Goal: Task Accomplishment & Management: Use online tool/utility

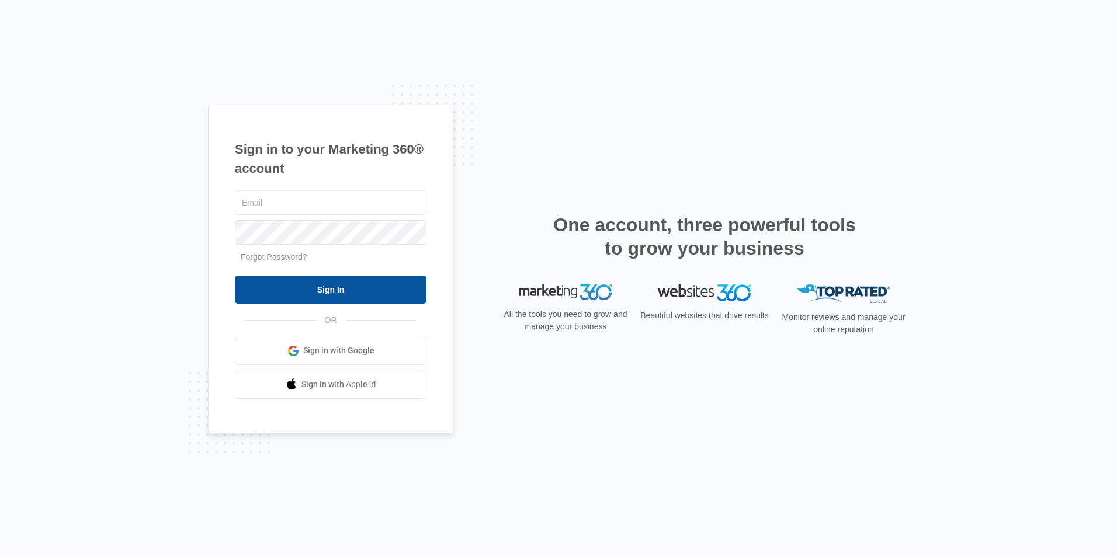
type input "overlookassist@vintage-corp.com"
click at [299, 286] on input "Sign In" at bounding box center [331, 290] width 192 height 28
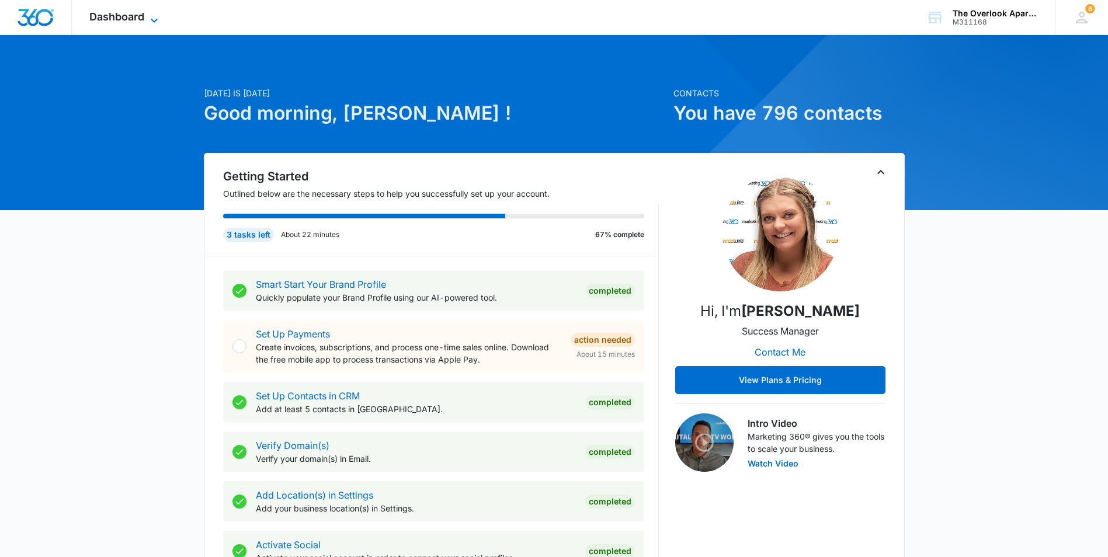
click at [137, 20] on span "Dashboard" at bounding box center [116, 17] width 55 height 12
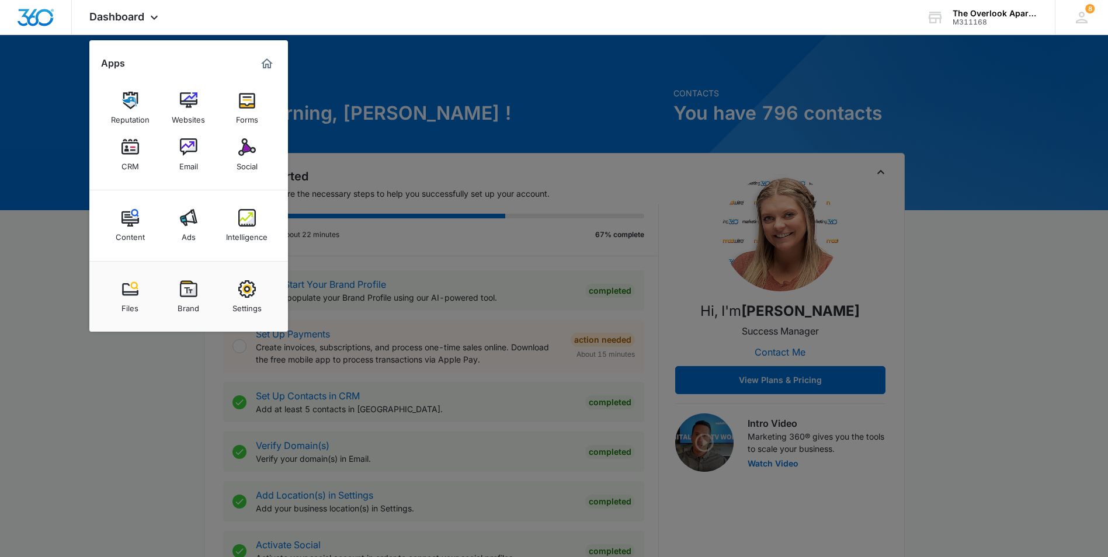
click at [131, 168] on div "CRM" at bounding box center [130, 163] width 18 height 15
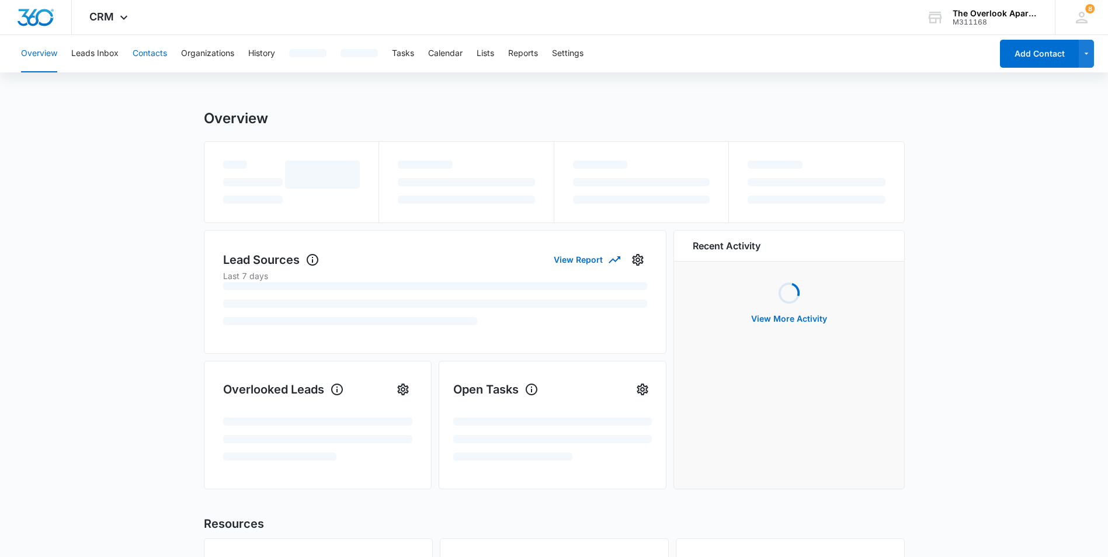
click at [148, 47] on button "Contacts" at bounding box center [150, 53] width 34 height 37
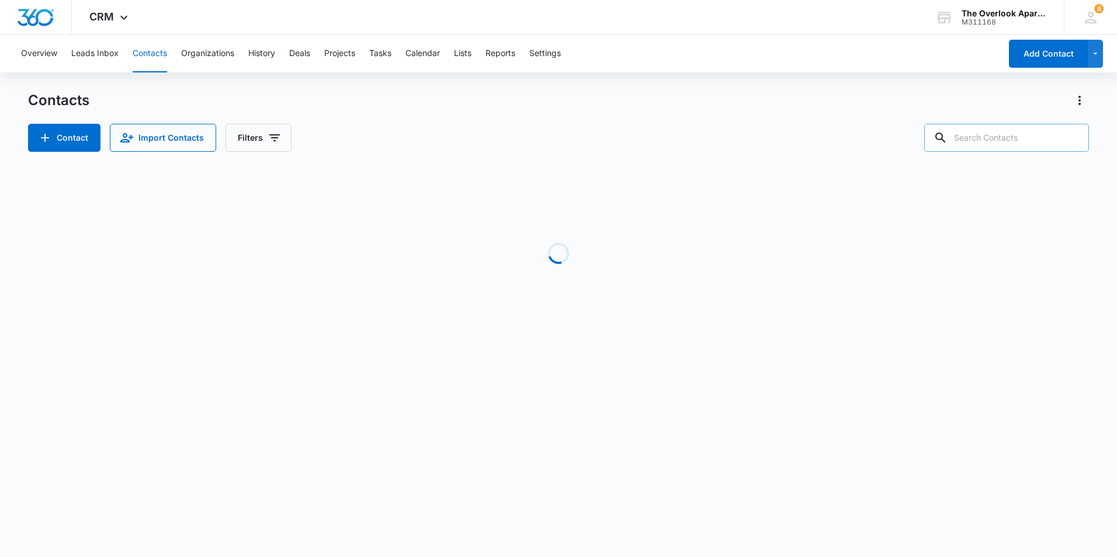
click at [1000, 134] on input "text" at bounding box center [1006, 138] width 165 height 28
type input "6304"
